Goal: Obtain resource: Download file/media

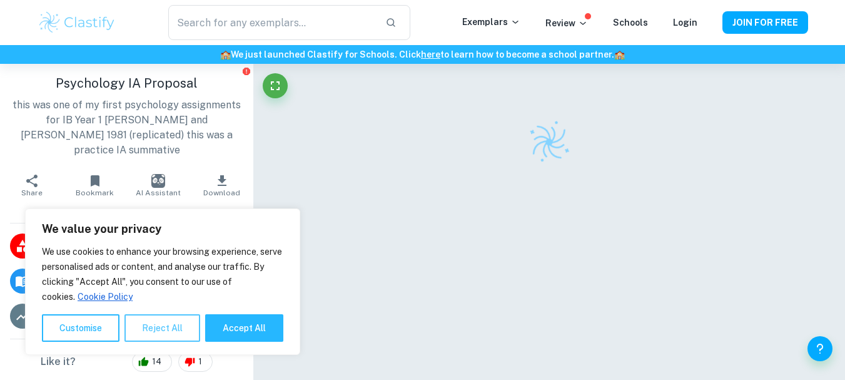
click at [170, 331] on button "Reject All" at bounding box center [163, 328] width 76 height 28
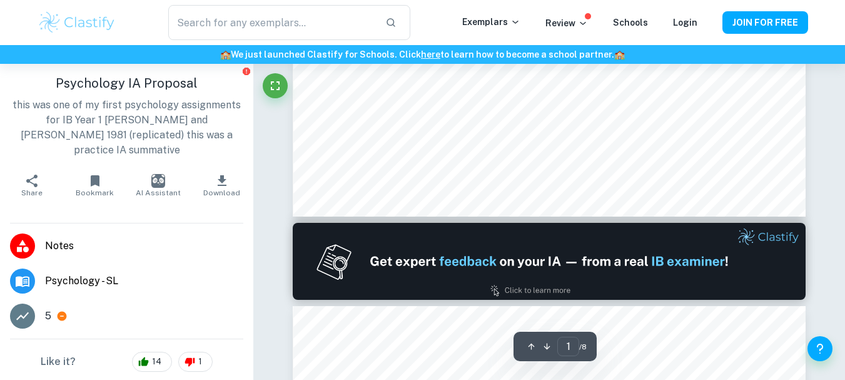
scroll to position [526, 0]
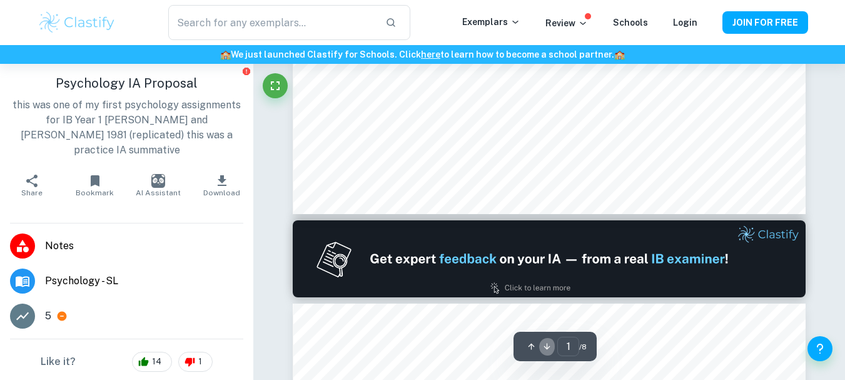
click at [551, 349] on icon "button" at bounding box center [547, 346] width 9 height 9
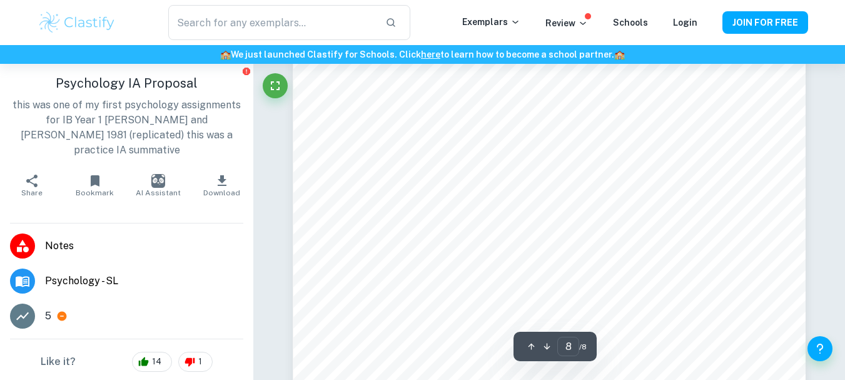
scroll to position [5007, 0]
type input "6"
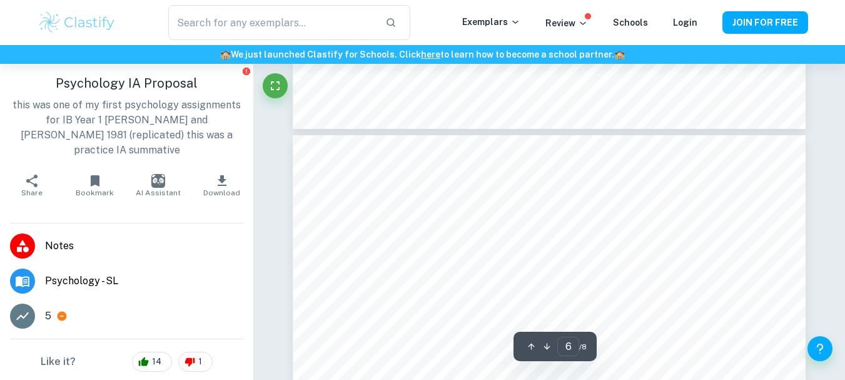
scroll to position [3455, 0]
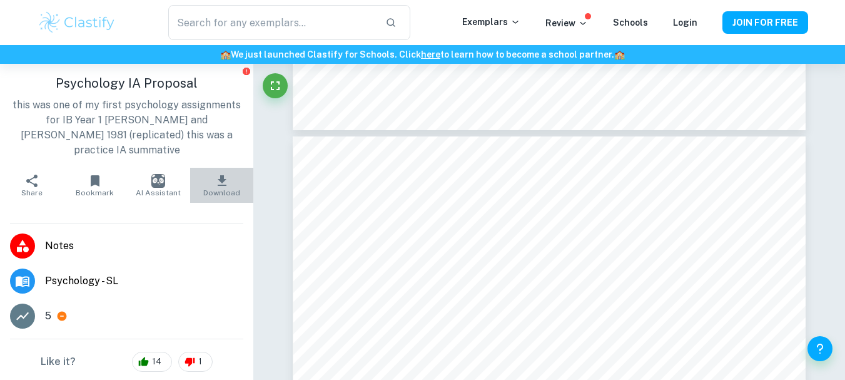
click at [218, 188] on span "Download" at bounding box center [221, 192] width 37 height 9
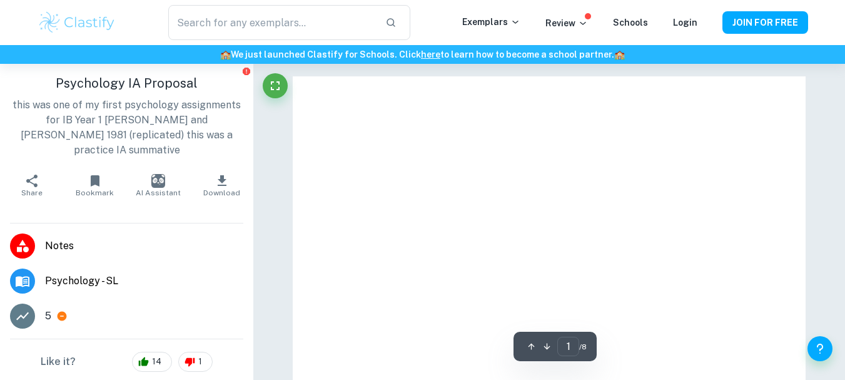
click at [66, 238] on span "Notes" at bounding box center [144, 245] width 198 height 15
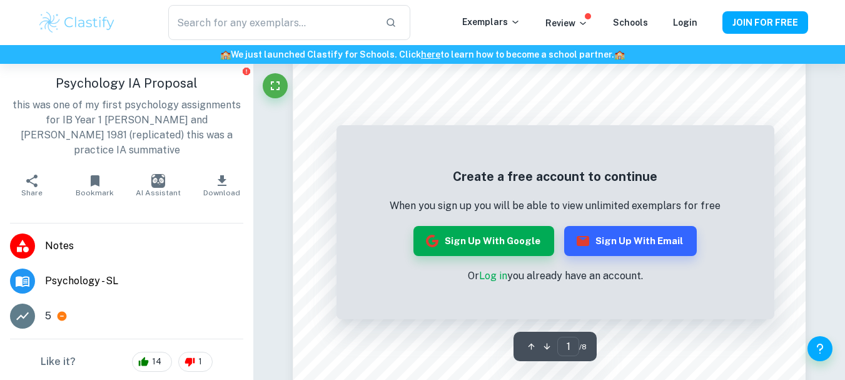
scroll to position [167, 0]
